Goal: Task Accomplishment & Management: Complete application form

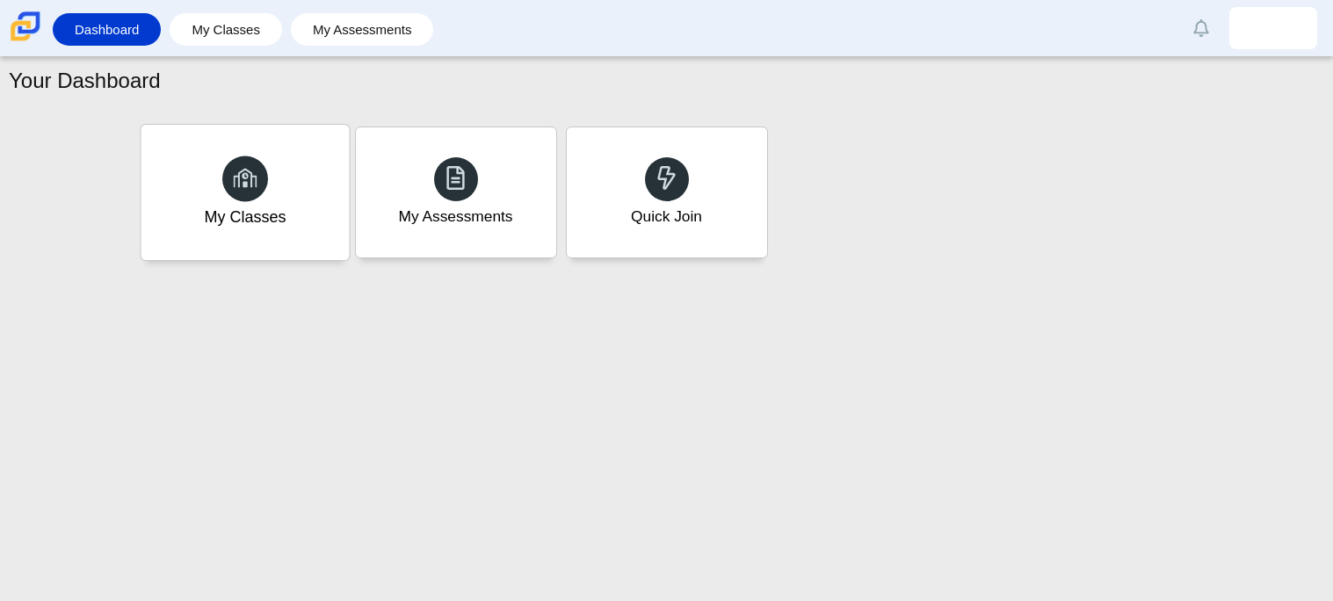
click at [300, 201] on div "My Classes" at bounding box center [245, 192] width 208 height 135
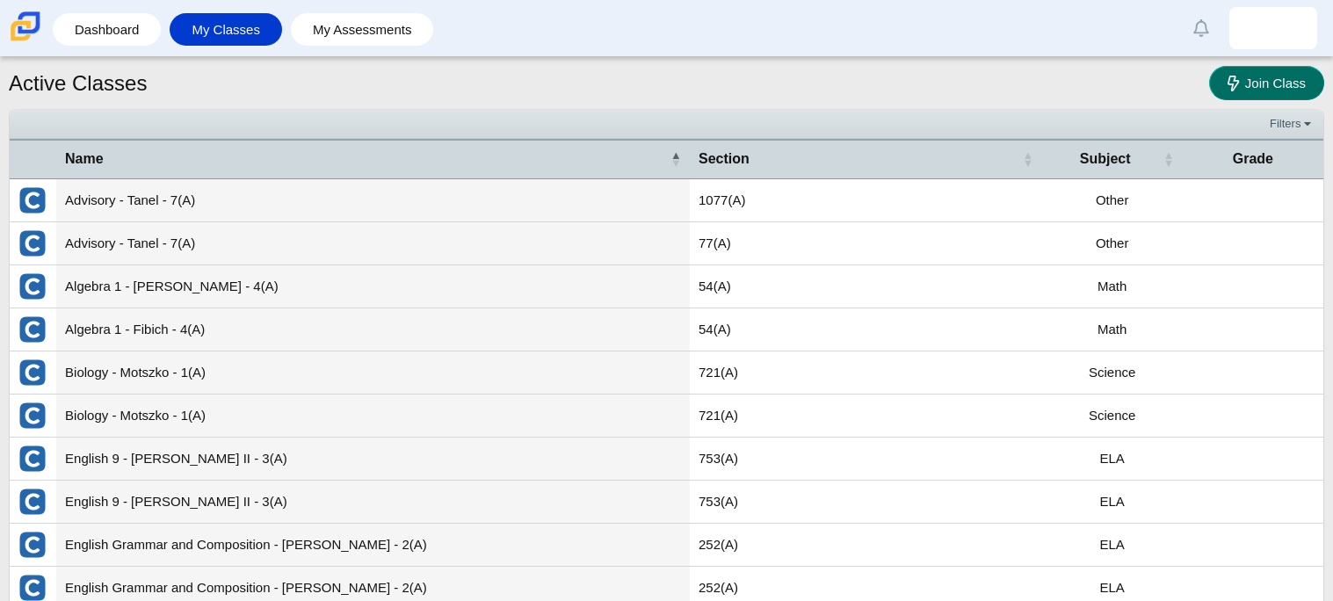
click at [1263, 98] on link "Join Class" at bounding box center [1266, 83] width 115 height 34
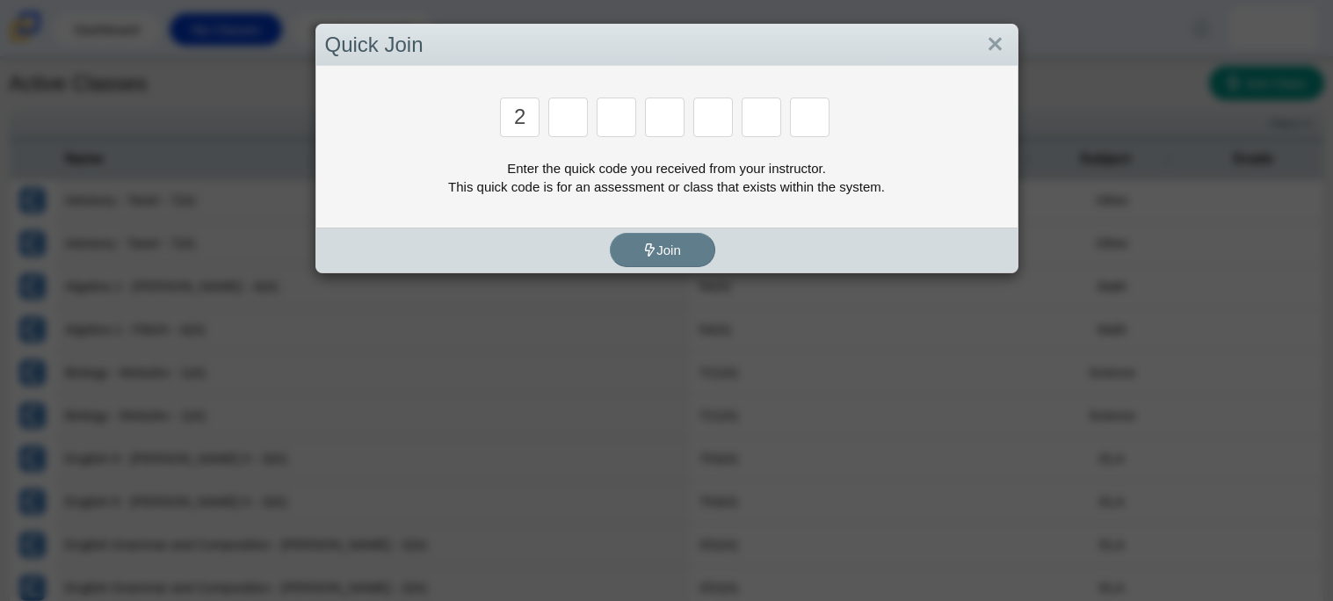
type input "2"
type input "c"
type input "u"
type input "p"
type input "s"
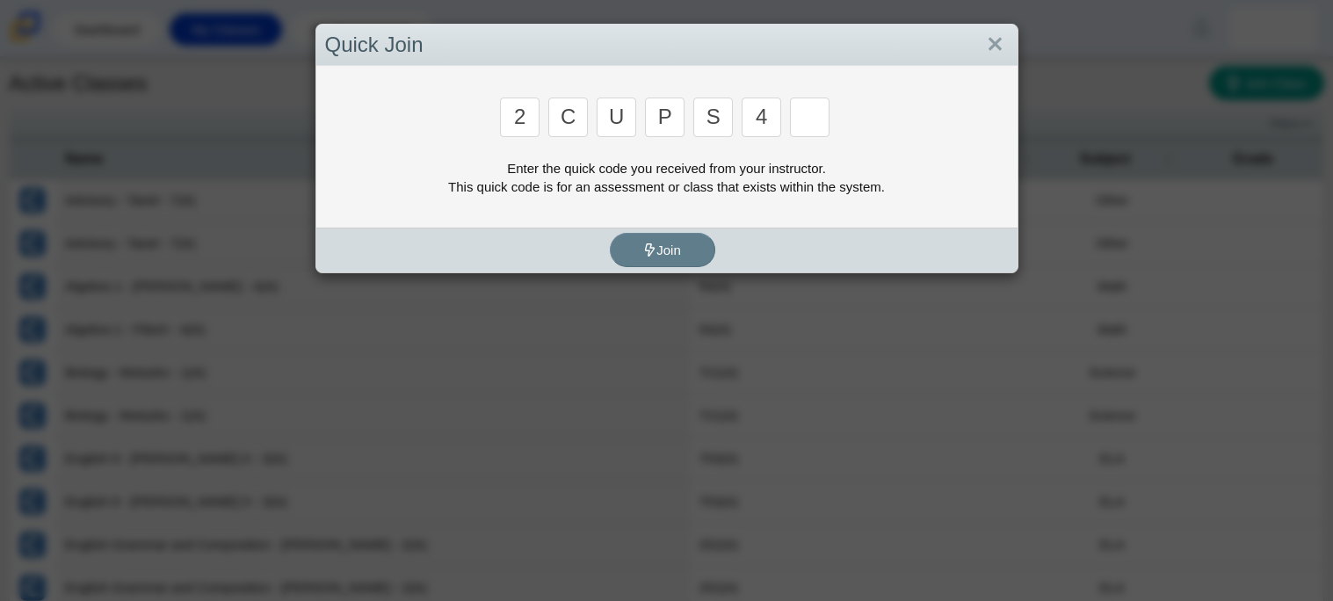
type input "4"
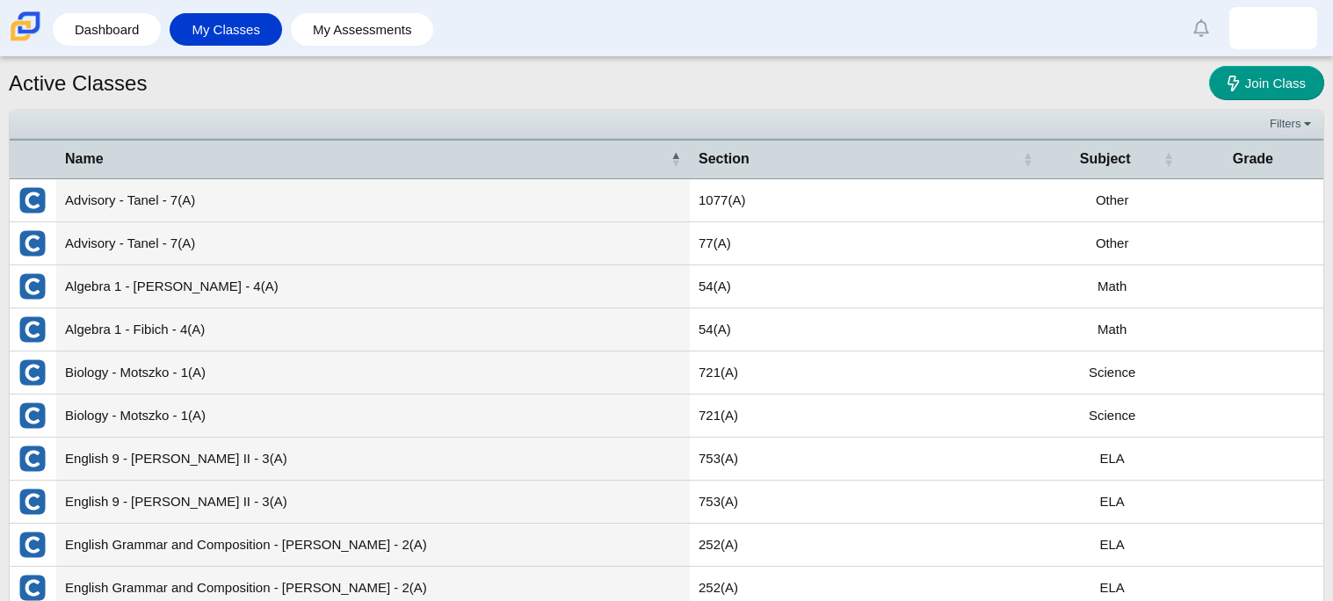
type input "a"
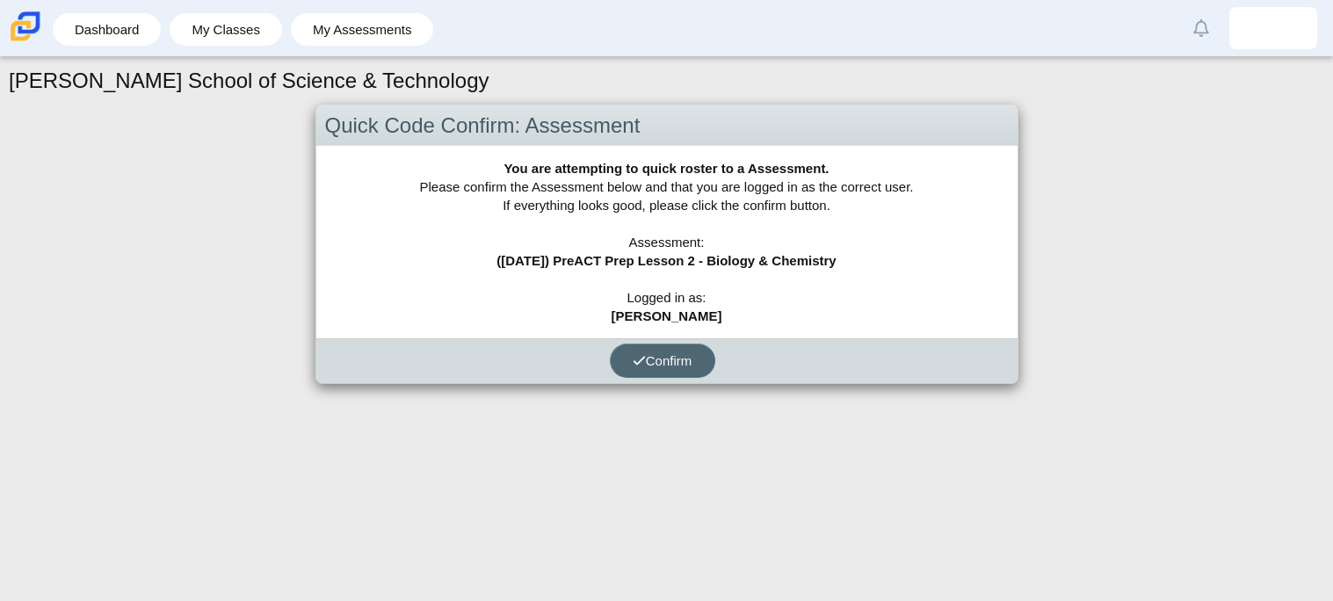
click at [705, 357] on button "Confirm" at bounding box center [662, 361] width 105 height 34
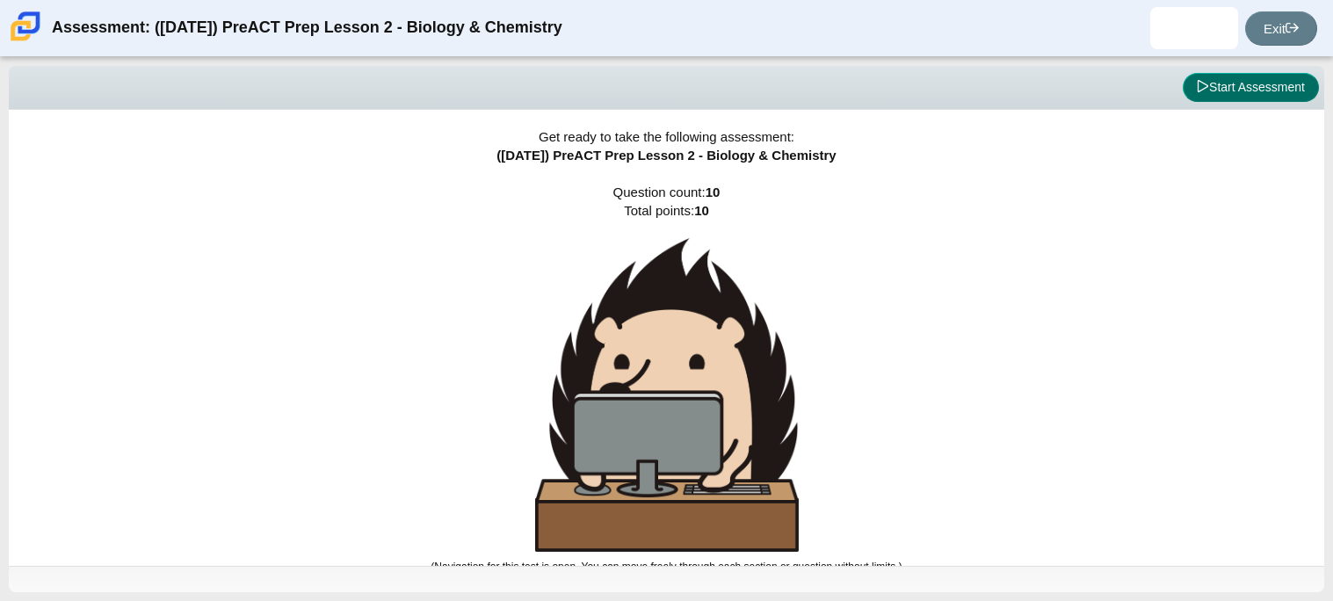
click at [1234, 90] on button "Start Assessment" at bounding box center [1251, 88] width 136 height 30
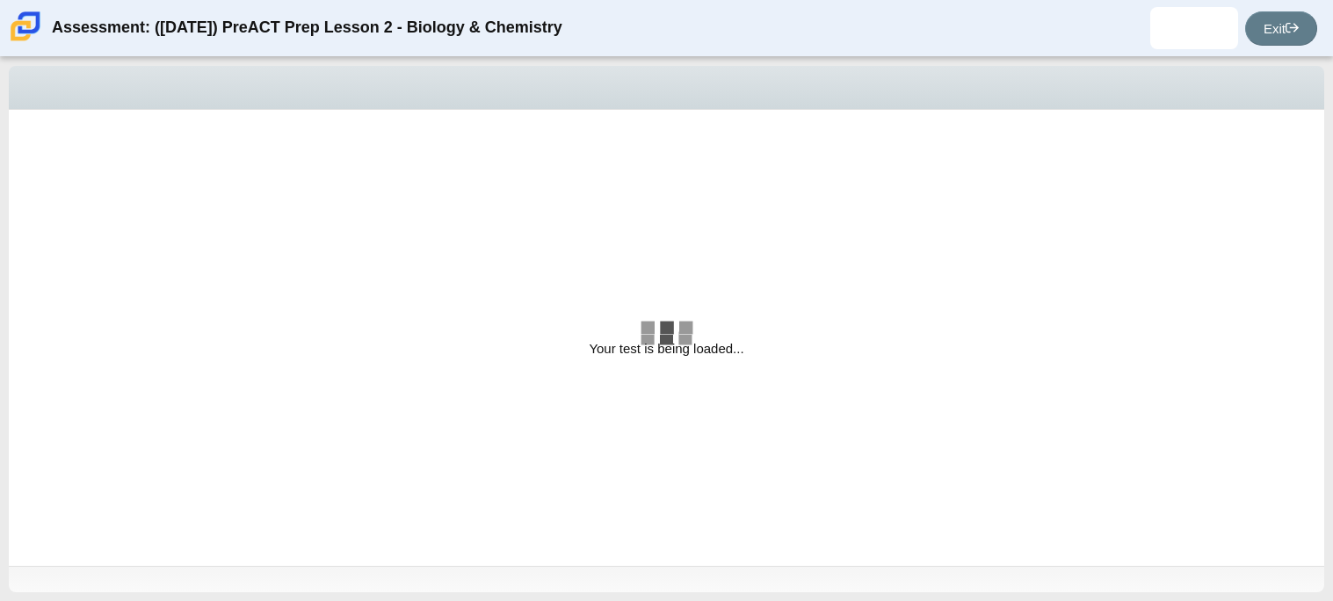
select select "88c27e0d-eae0-4ba9-ac20-9160ce6547ef"
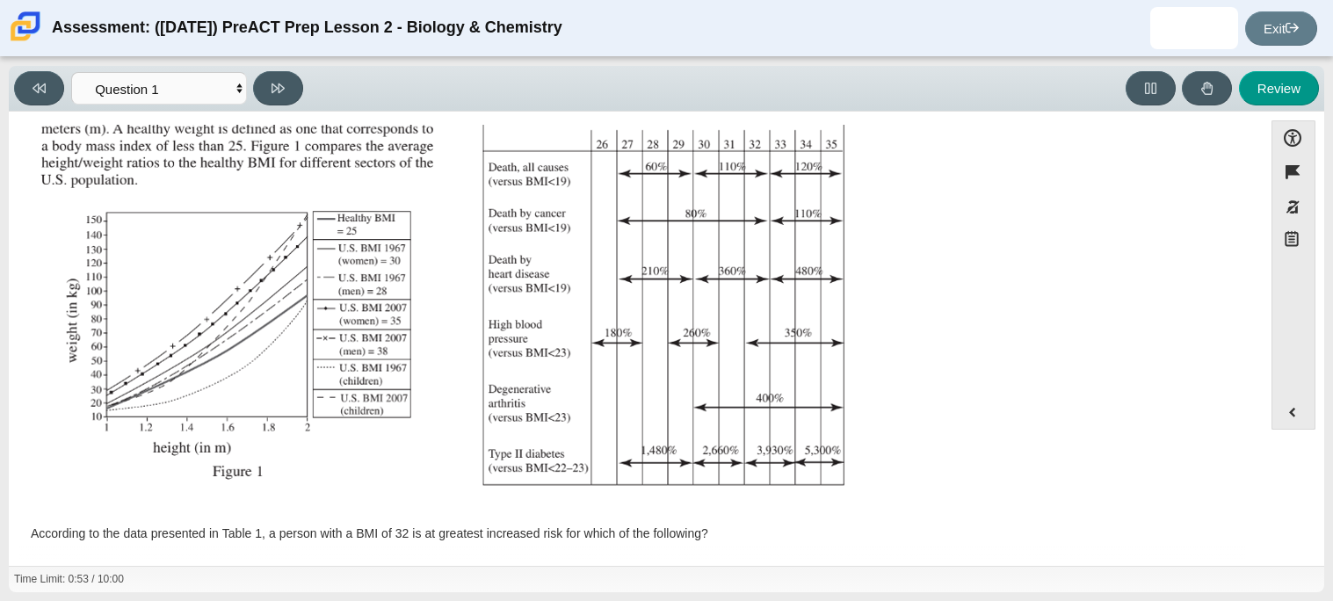
scroll to position [221, 0]
click at [481, 310] on img "Assessment items" at bounding box center [451, 214] width 836 height 590
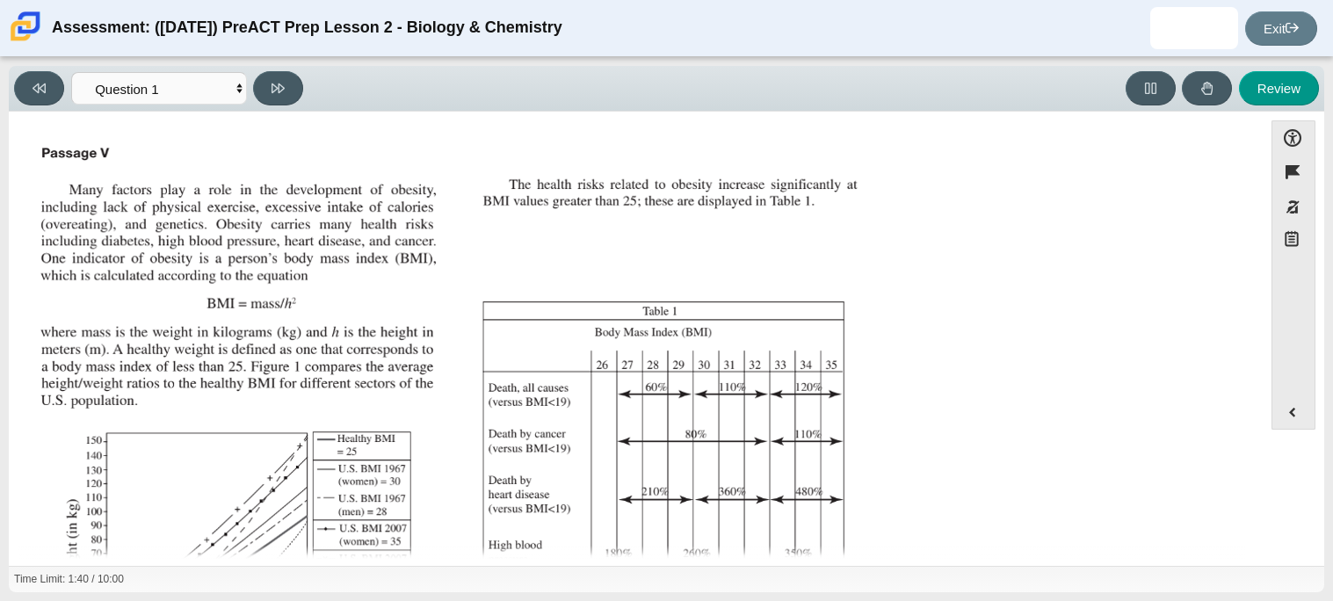
scroll to position [373, 0]
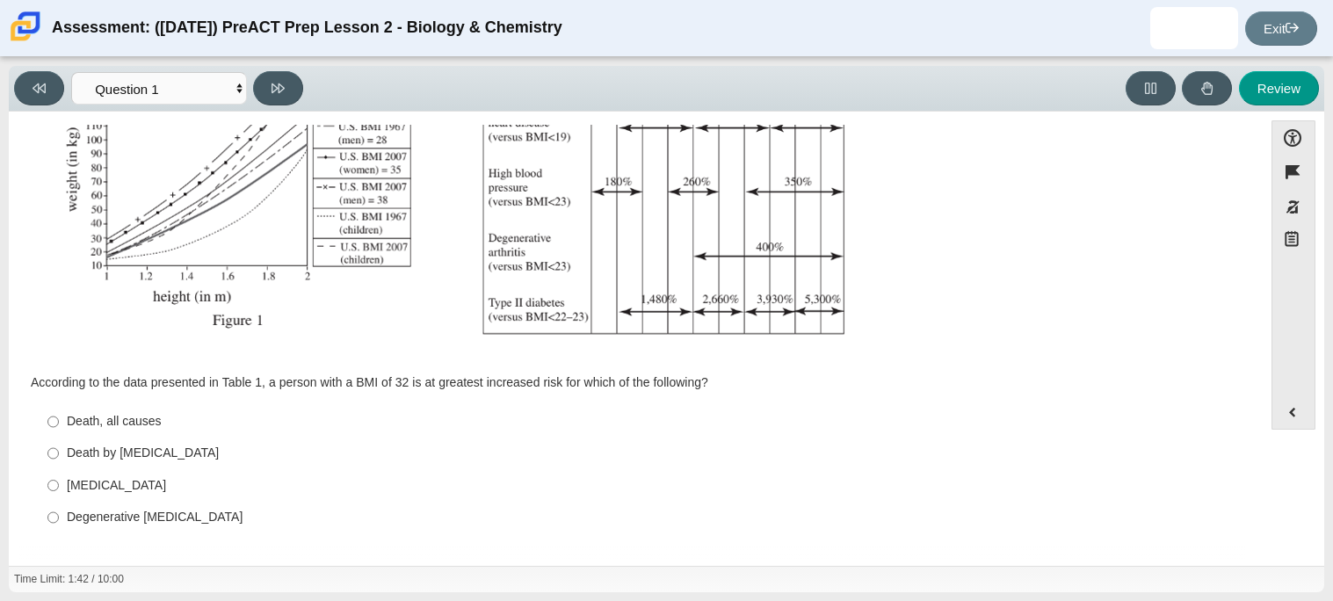
click at [126, 430] on div "Death, all causes" at bounding box center [649, 422] width 1165 height 18
click at [59, 430] on input "Death, all causes Death, all causes" at bounding box center [52, 422] width 11 height 32
radio input "true"
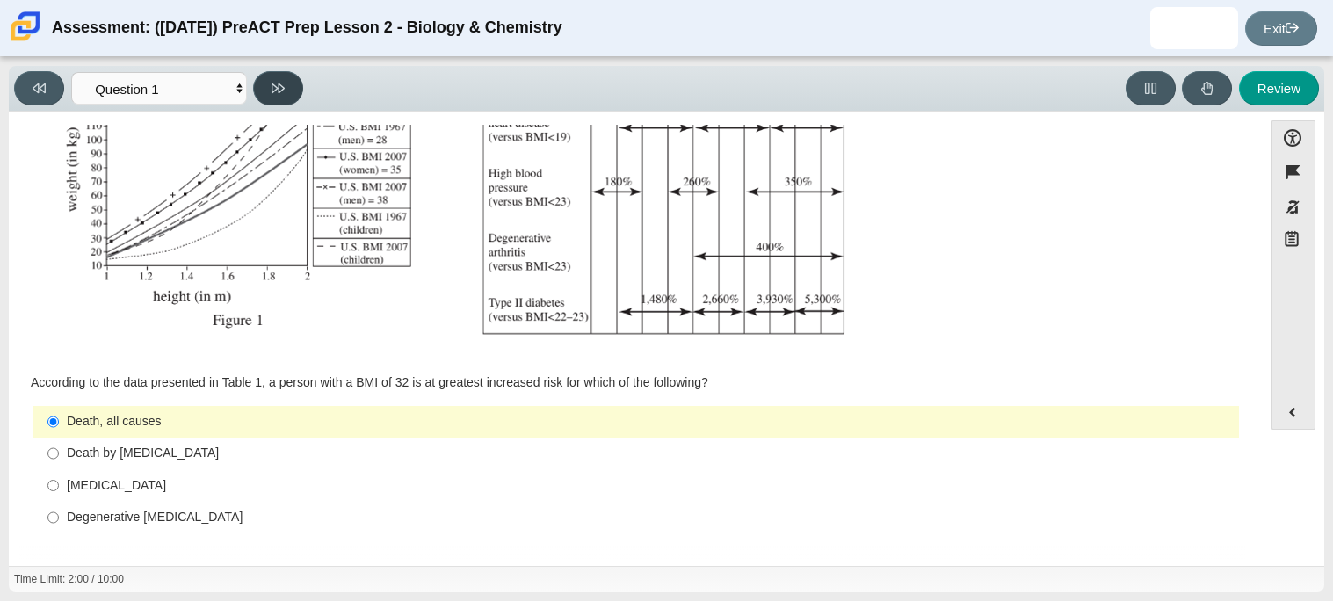
click at [273, 82] on icon at bounding box center [277, 88] width 13 height 13
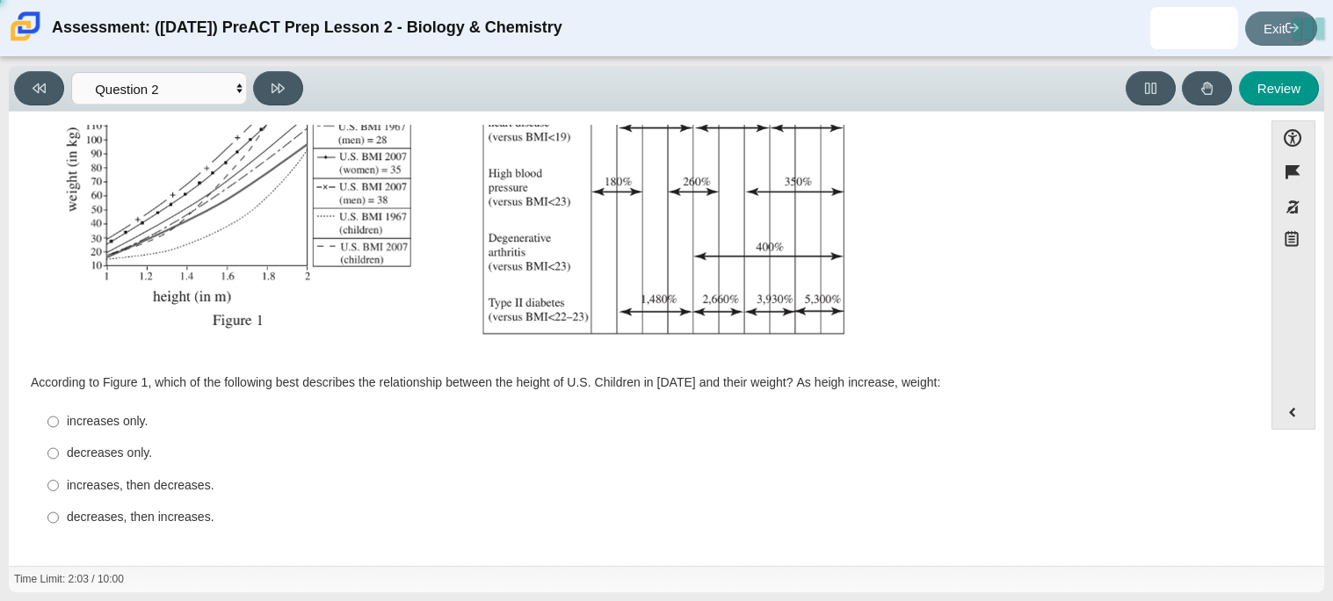
click at [293, 264] on img "Assessment items" at bounding box center [451, 62] width 836 height 590
click at [55, 90] on button at bounding box center [39, 88] width 50 height 34
select select "88c27e0d-eae0-4ba9-ac20-9160ce6547ef"
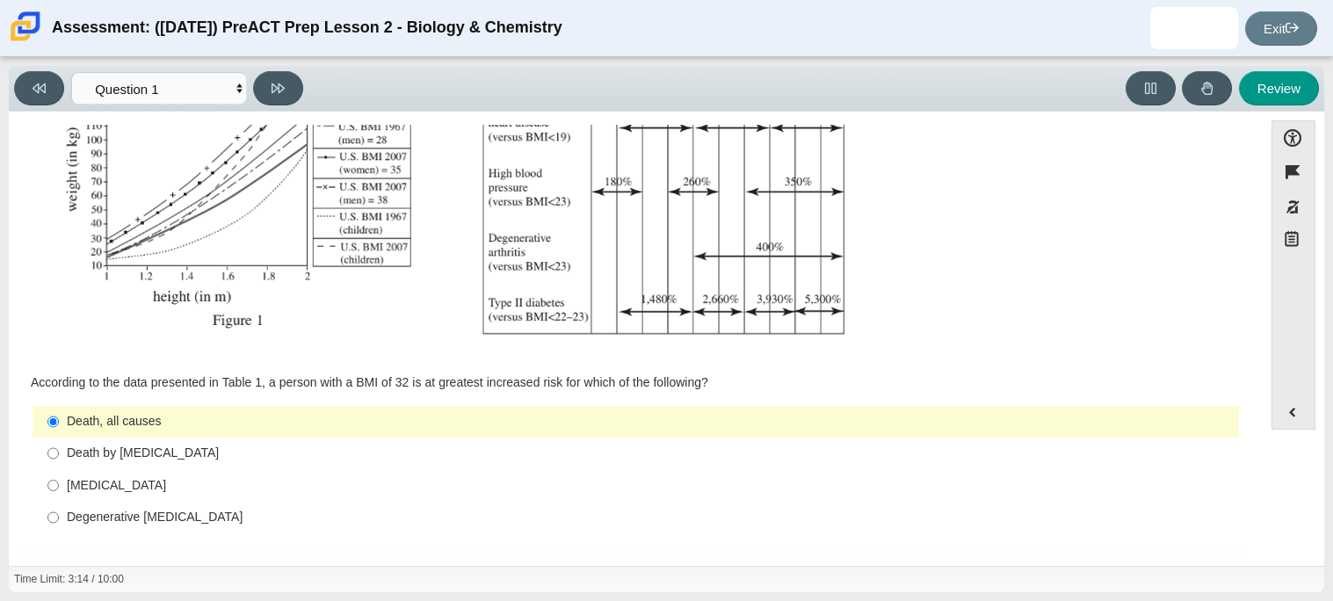
click at [185, 499] on label "Type II diabetes Type II diabetes" at bounding box center [637, 485] width 1204 height 32
click at [59, 499] on input "Type II diabetes Type II diabetes" at bounding box center [52, 485] width 11 height 32
radio input "true"
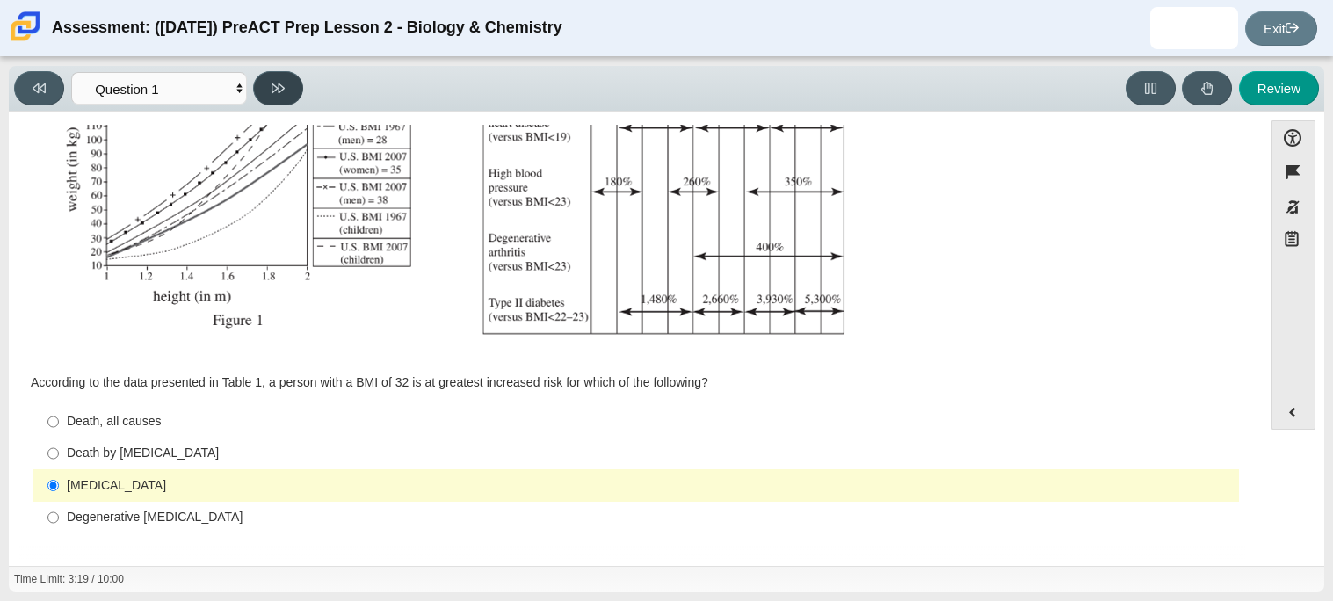
click at [280, 89] on icon at bounding box center [277, 88] width 13 height 13
select select "f31ee183-ab53-48c9-9374-3a18949ab500"
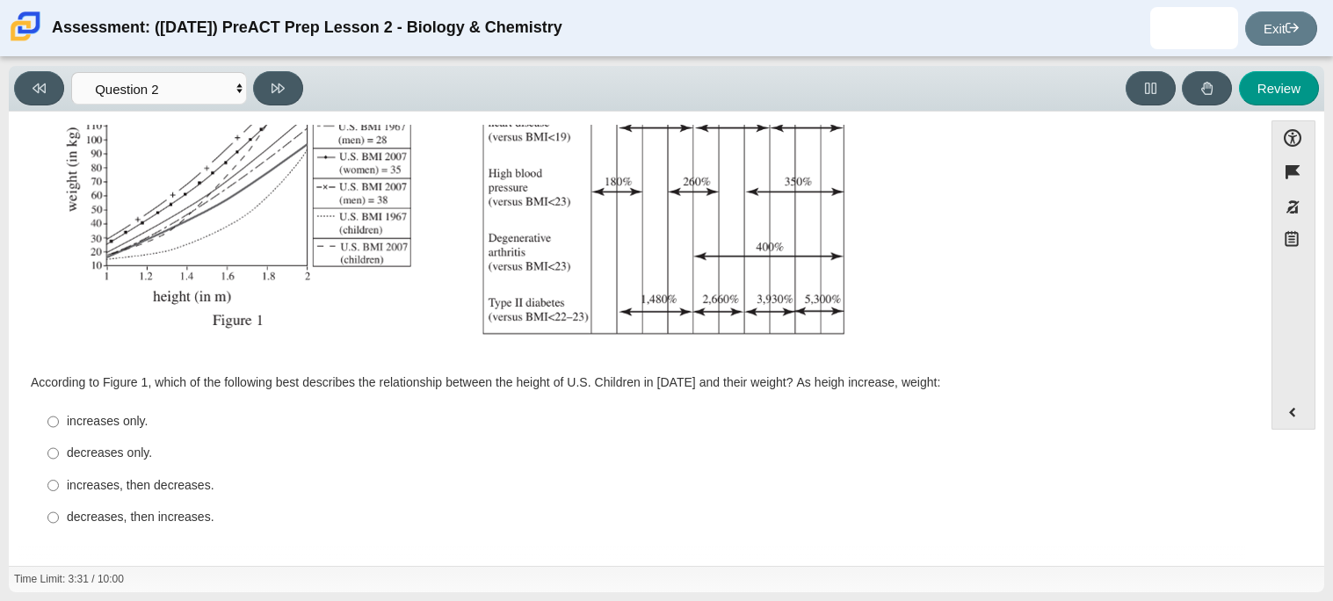
click at [112, 422] on div "increases only." at bounding box center [649, 422] width 1165 height 18
click at [59, 422] on input "increases only. increases only." at bounding box center [52, 422] width 11 height 32
radio input "true"
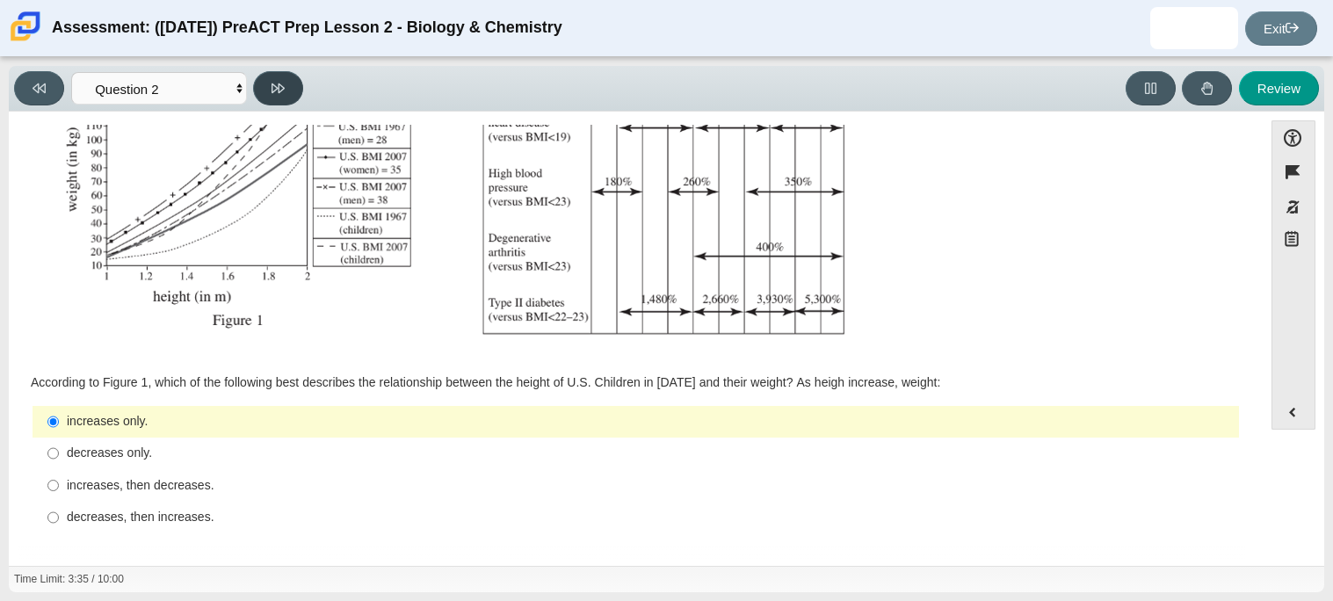
click at [281, 89] on icon at bounding box center [277, 88] width 13 height 10
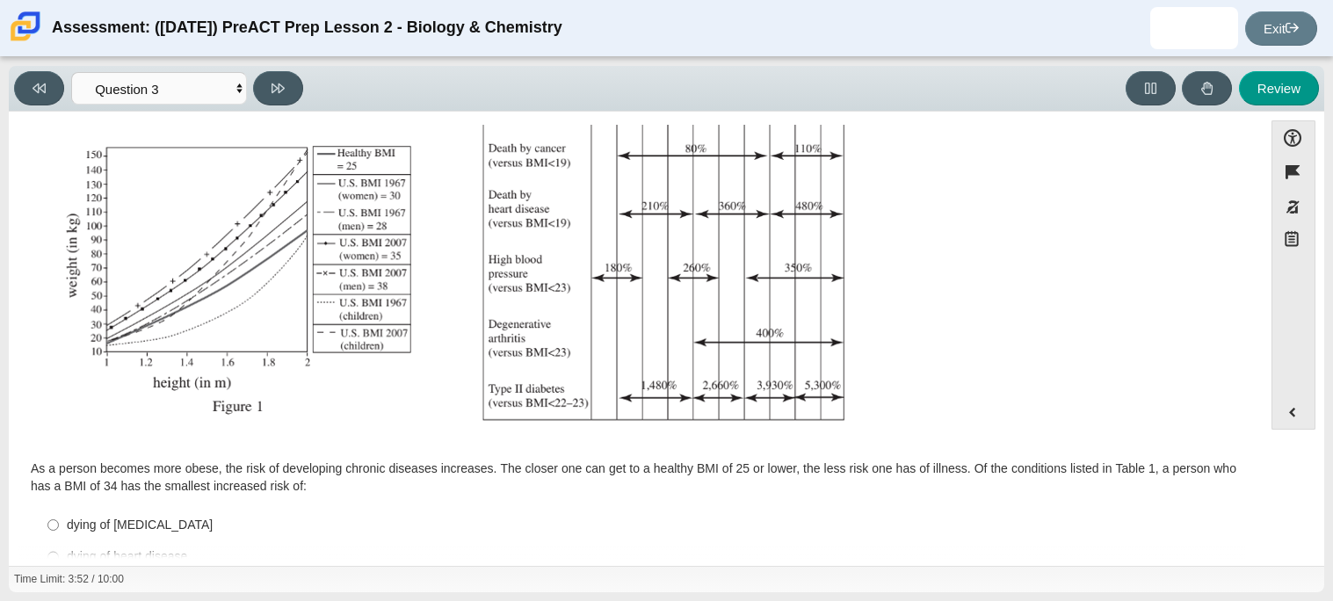
scroll to position [288, 0]
click at [310, 432] on img "Assessment items" at bounding box center [451, 147] width 836 height 590
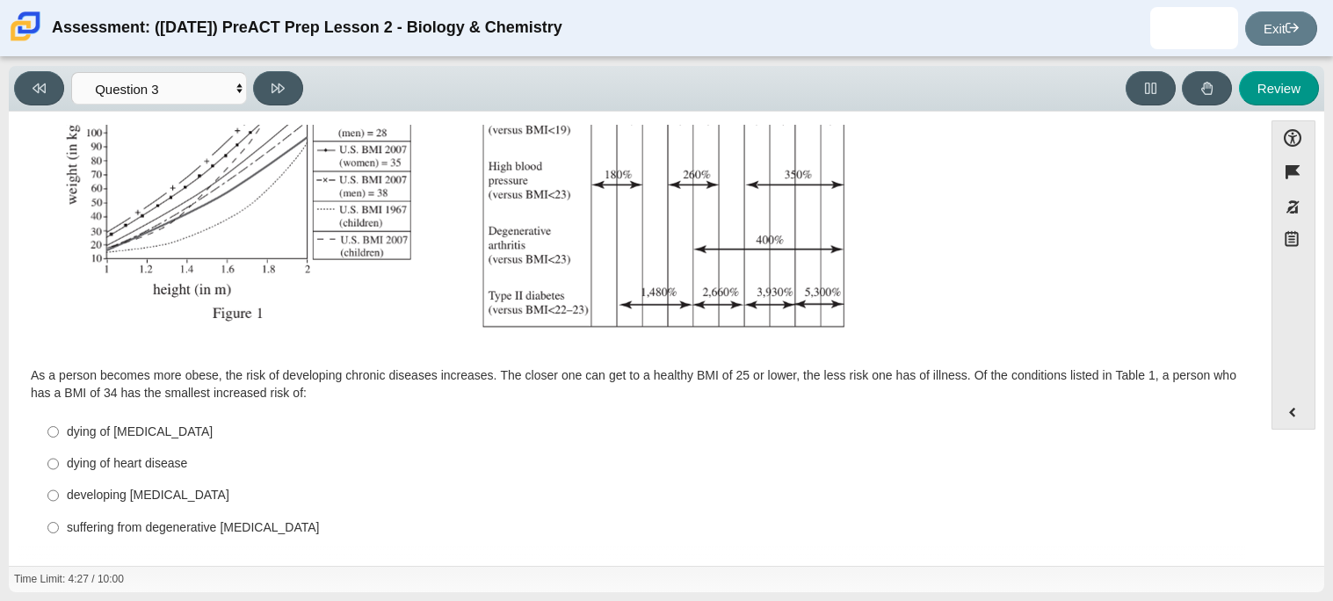
scroll to position [391, 0]
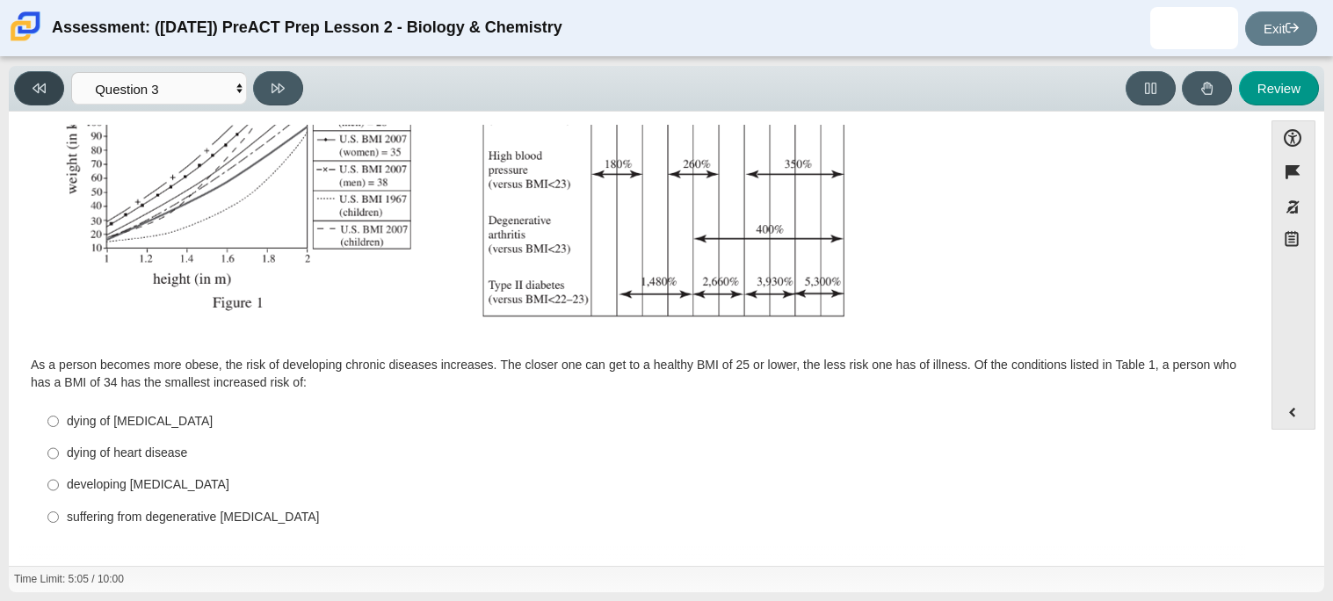
click at [40, 97] on button at bounding box center [39, 88] width 50 height 34
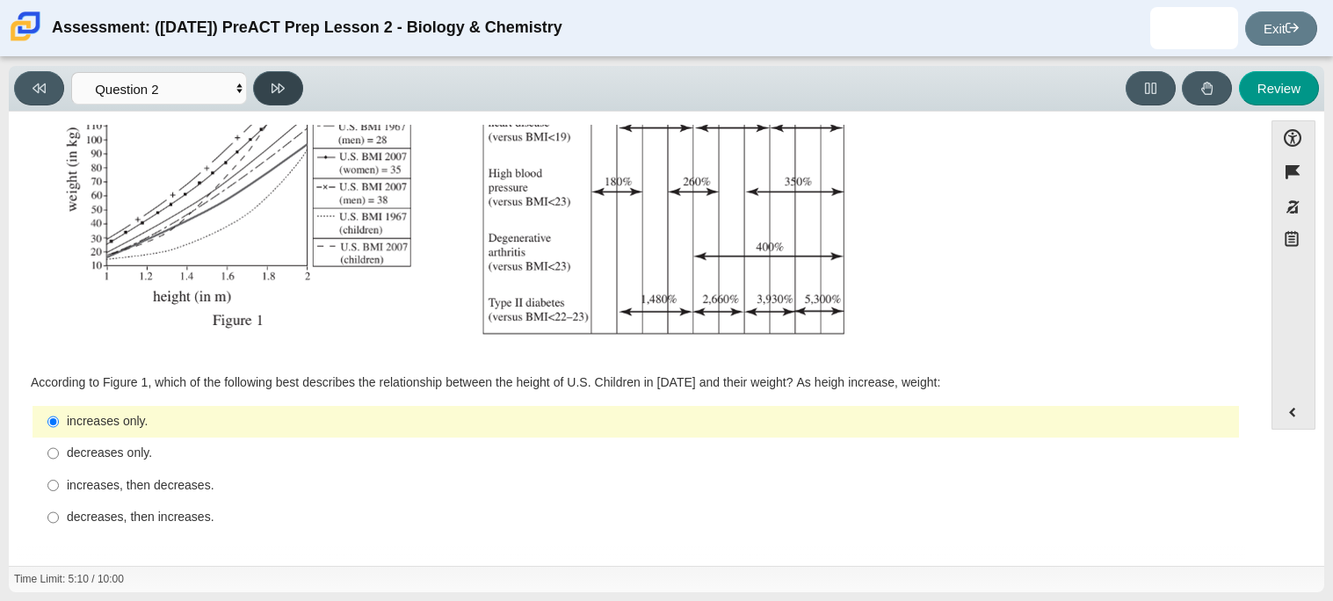
click at [280, 90] on icon at bounding box center [277, 88] width 13 height 13
select select "45e82964-709e-4180-9336-970e18221224"
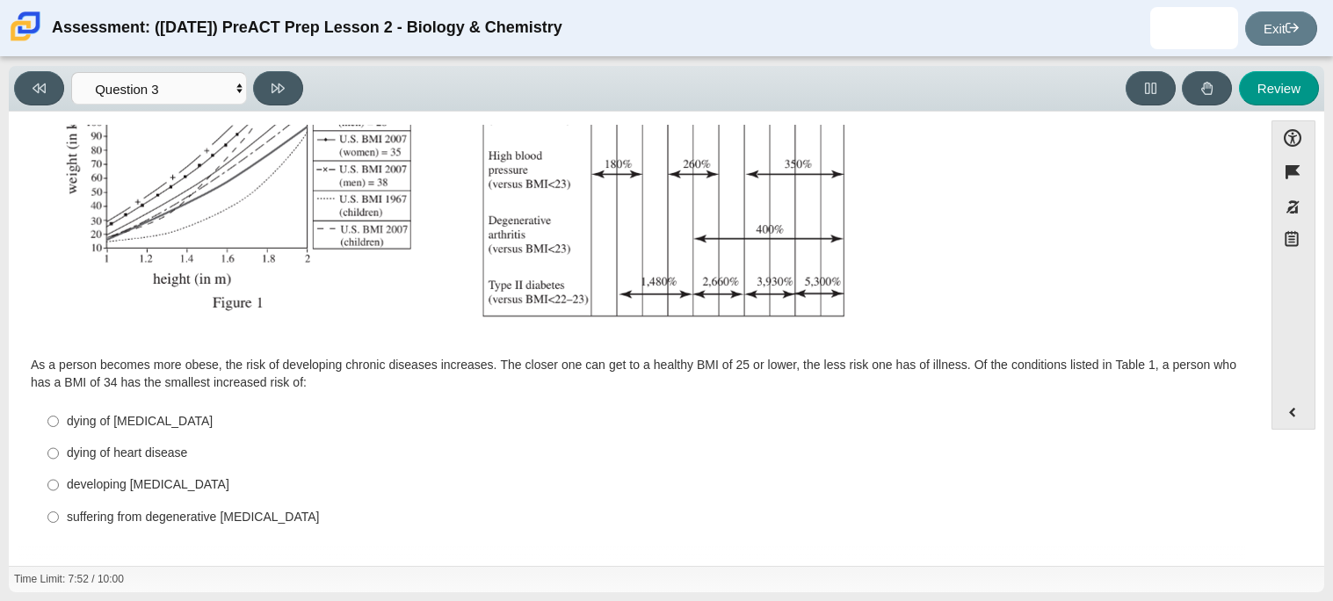
click at [162, 475] on label "developing type II diabetes developing type II diabetes" at bounding box center [637, 485] width 1204 height 32
click at [59, 475] on input "developing type II diabetes developing type II diabetes" at bounding box center [52, 485] width 11 height 32
radio input "true"
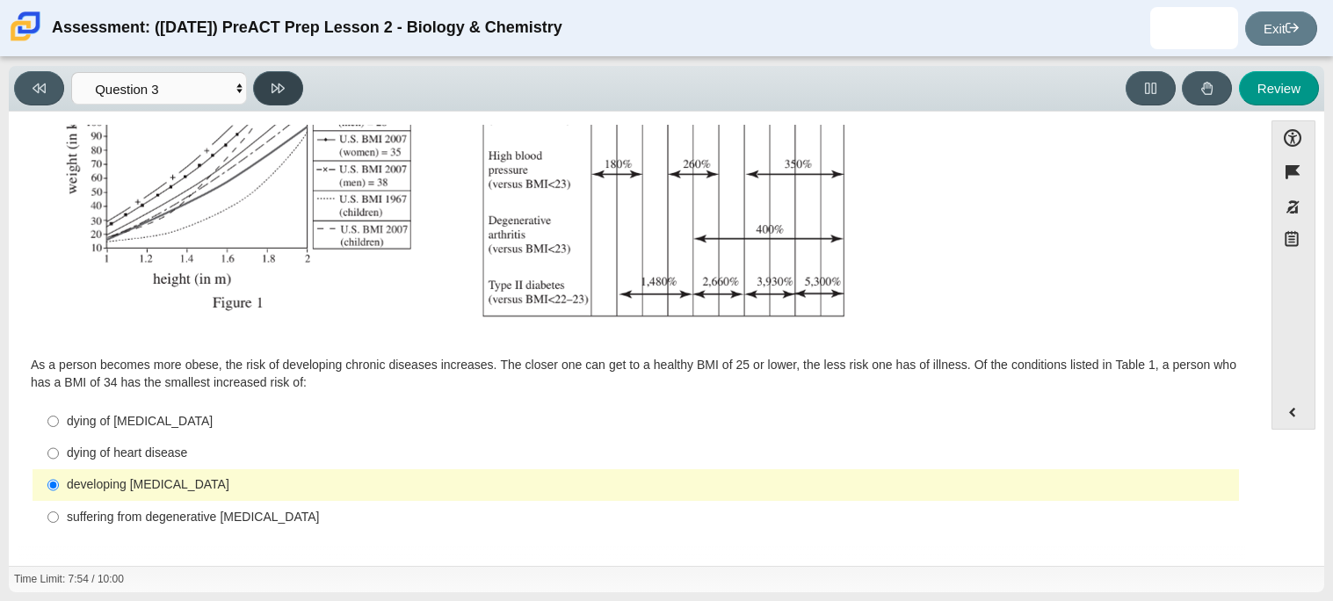
click at [275, 89] on icon at bounding box center [277, 88] width 13 height 10
select select "71dcacfe-cf8b-4cdc-be22-b82c8aec5da2"
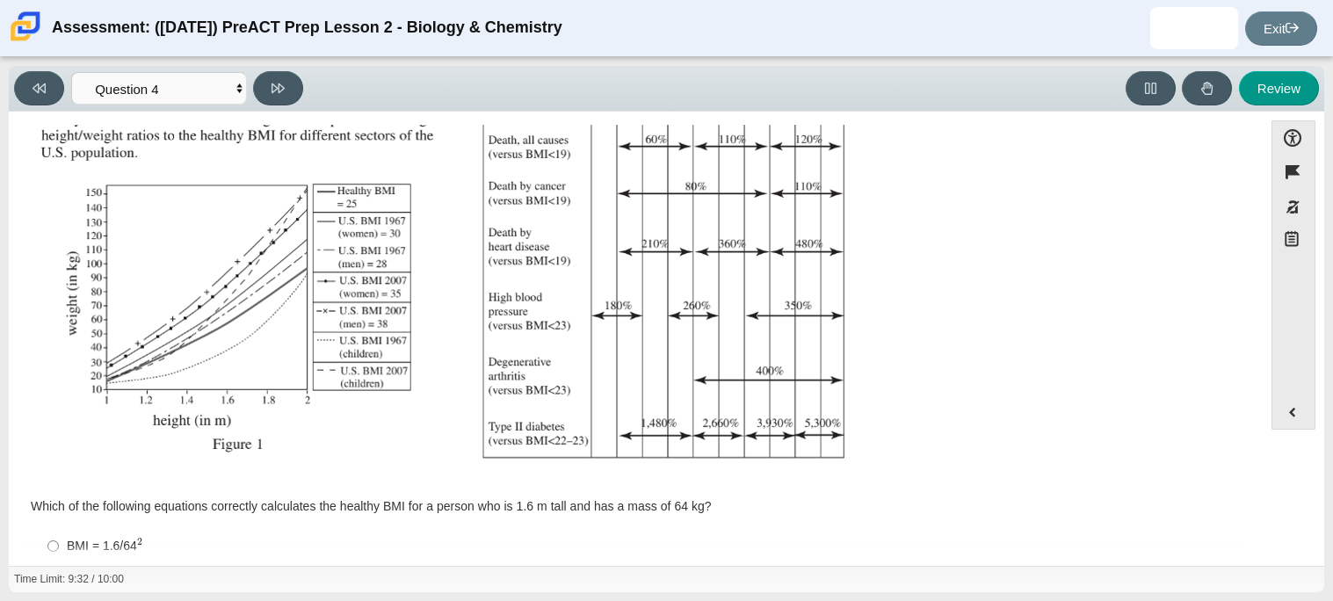
scroll to position [375, 0]
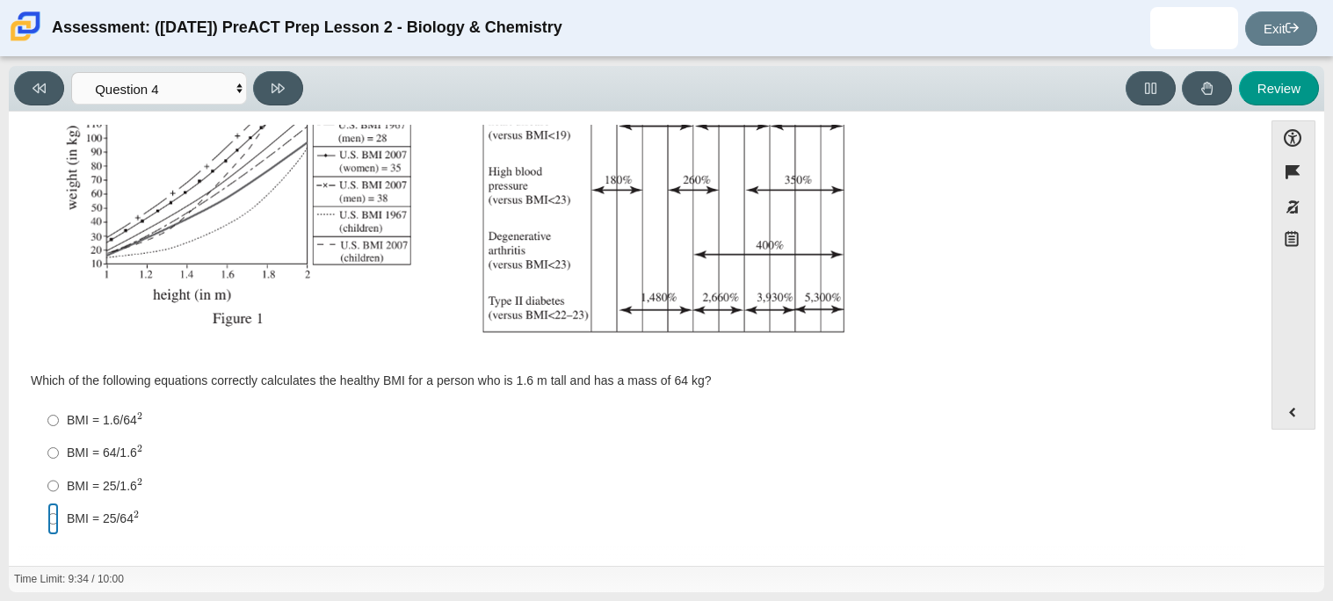
click at [48, 518] on input "BMI = 25/64 2 BMI = 25/642" at bounding box center [52, 519] width 11 height 33
radio input "true"
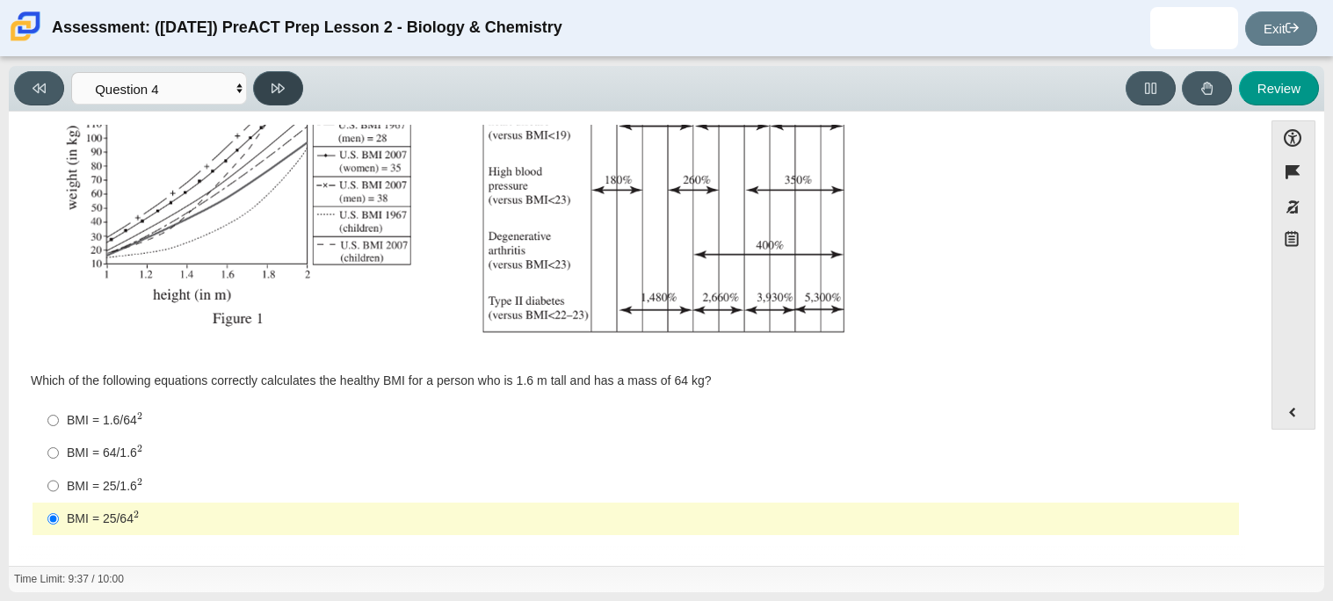
click at [268, 76] on button at bounding box center [278, 88] width 50 height 34
select select "c6558c8b-086a-4b4c-b582-9428309971ba"
